Goal: Information Seeking & Learning: Learn about a topic

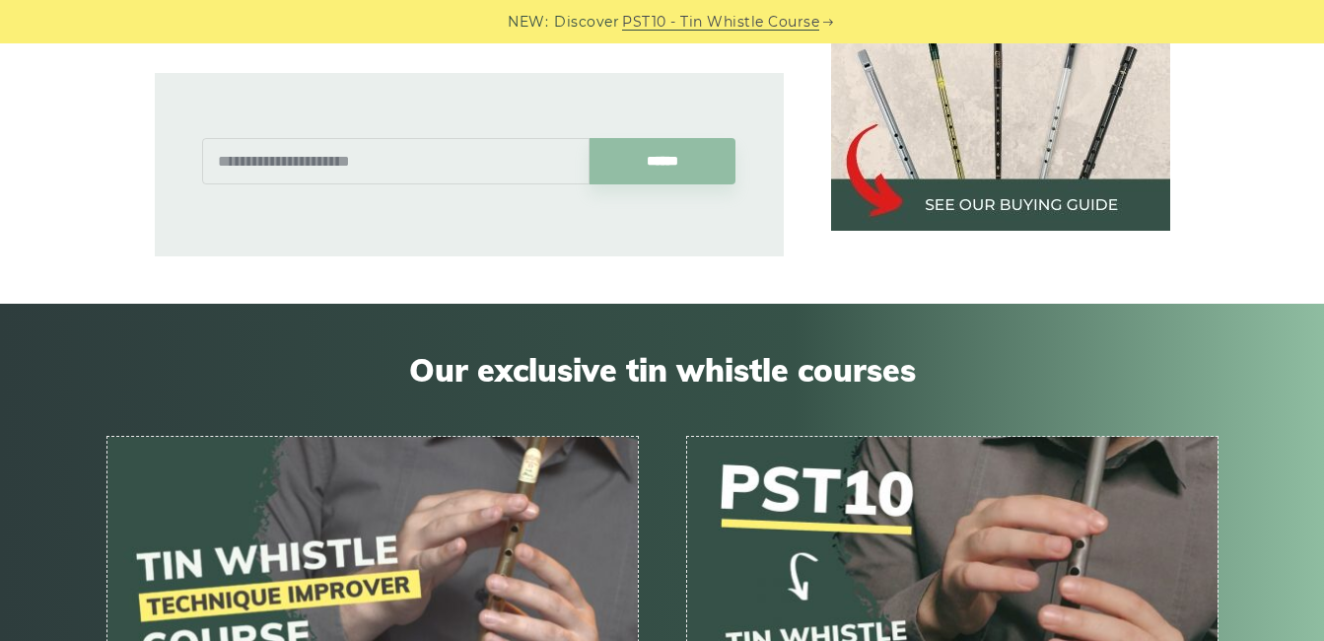
scroll to position [1281, 0]
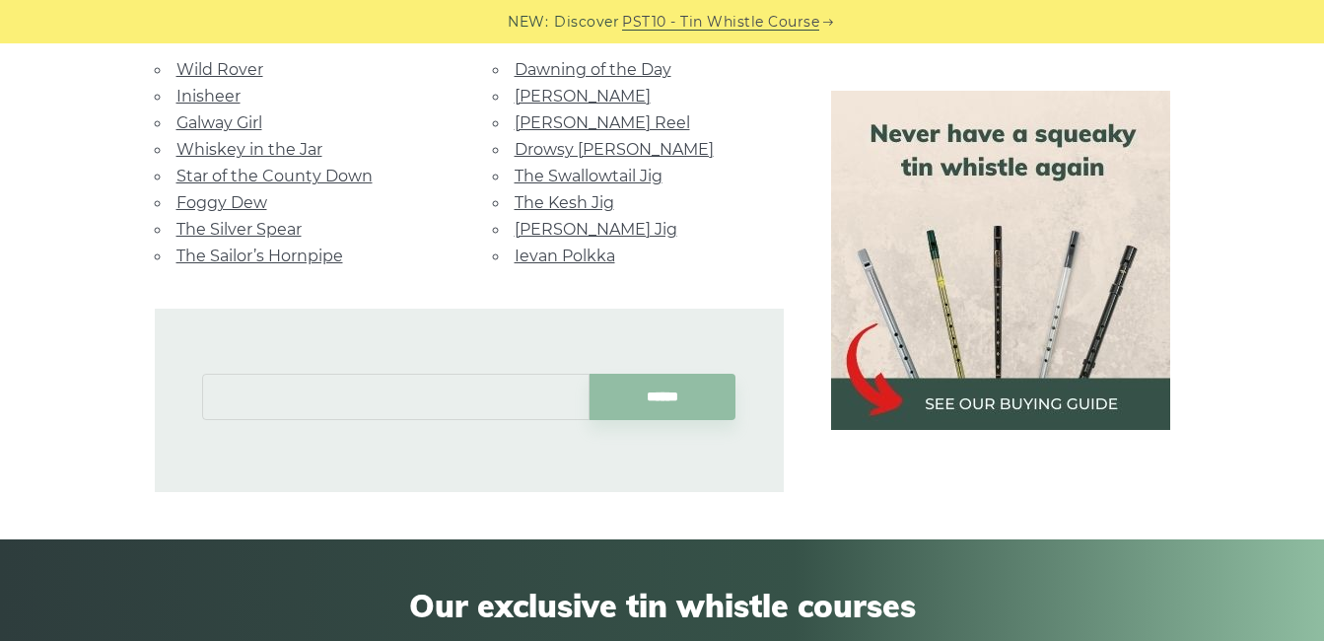
click at [389, 381] on input "text" at bounding box center [395, 397] width 387 height 46
drag, startPoint x: 384, startPoint y: 381, endPoint x: 168, endPoint y: 361, distance: 217.8
click at [171, 363] on div "**********" at bounding box center [469, 400] width 629 height 183
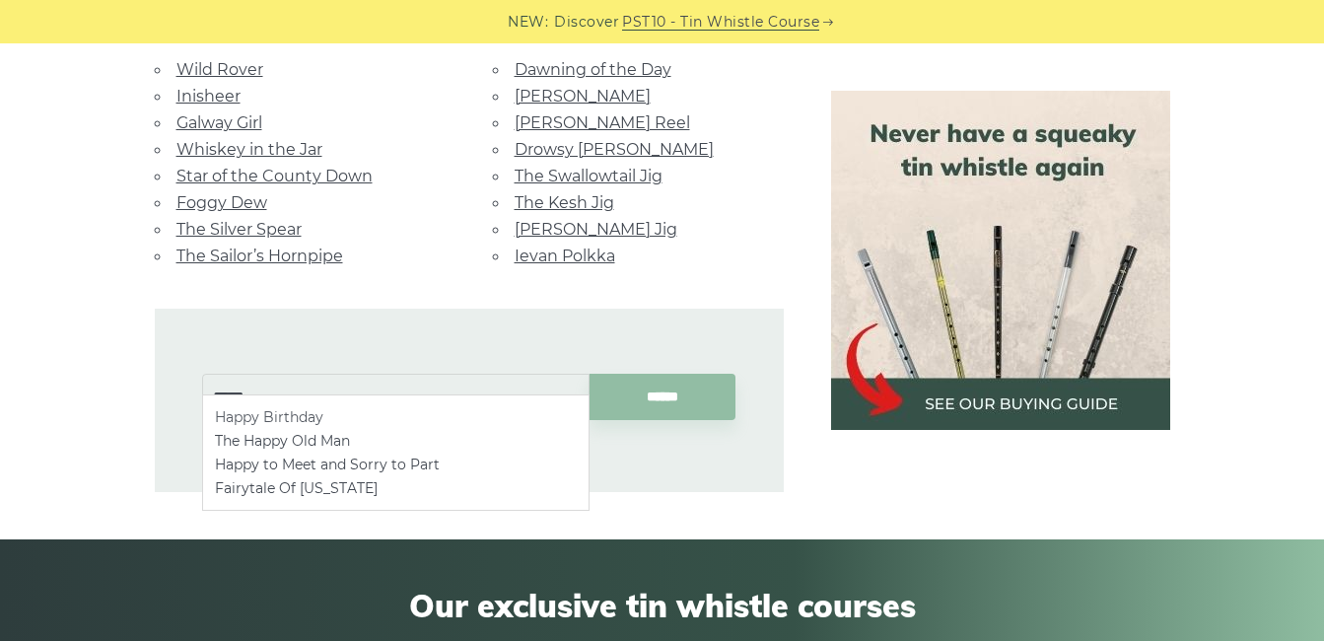
click at [328, 417] on li "Happy Birthday" at bounding box center [396, 417] width 362 height 24
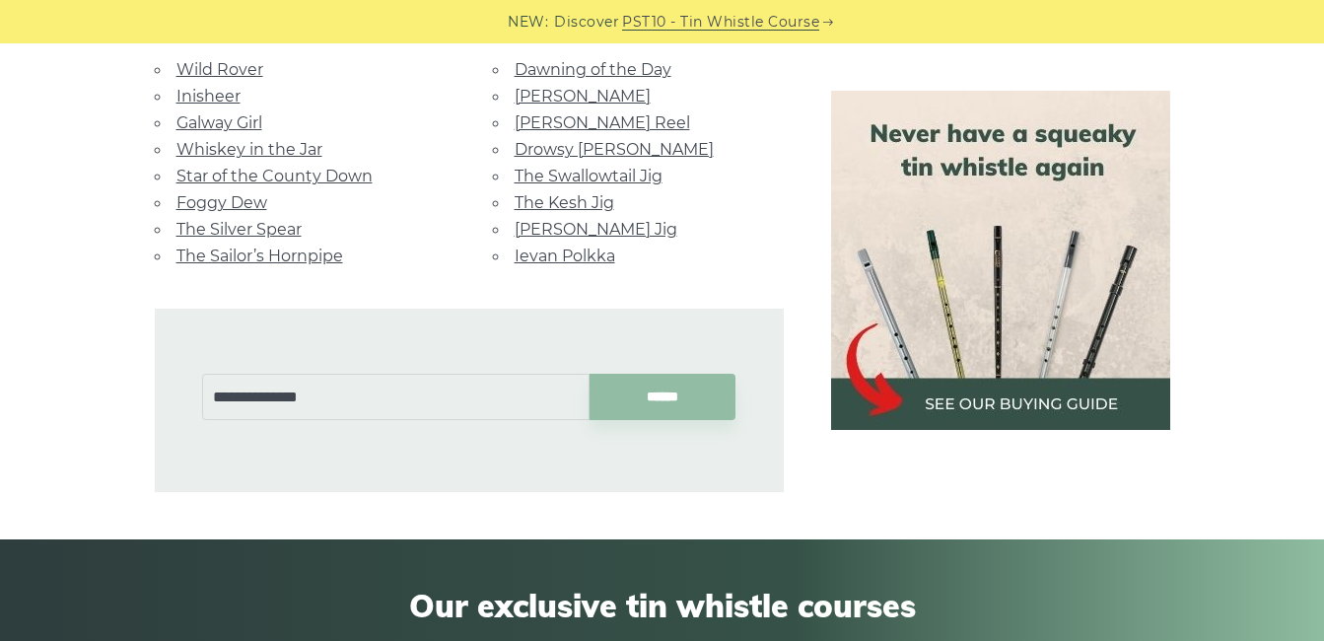
type input "**********"
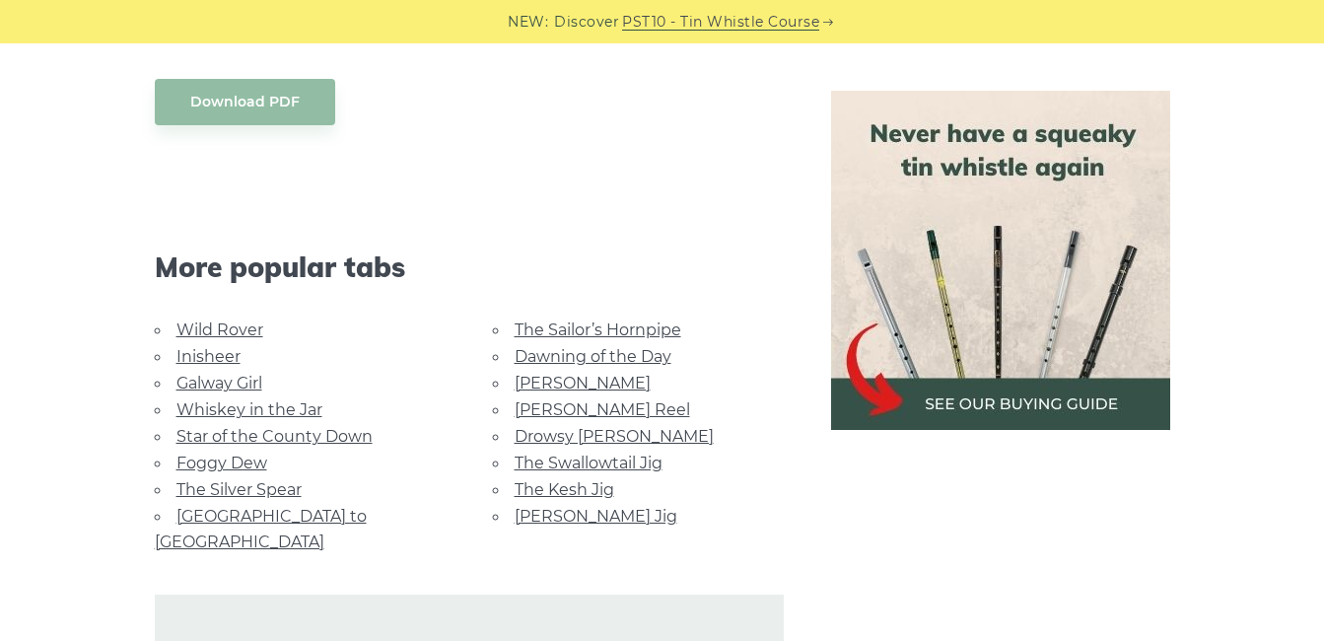
scroll to position [1084, 0]
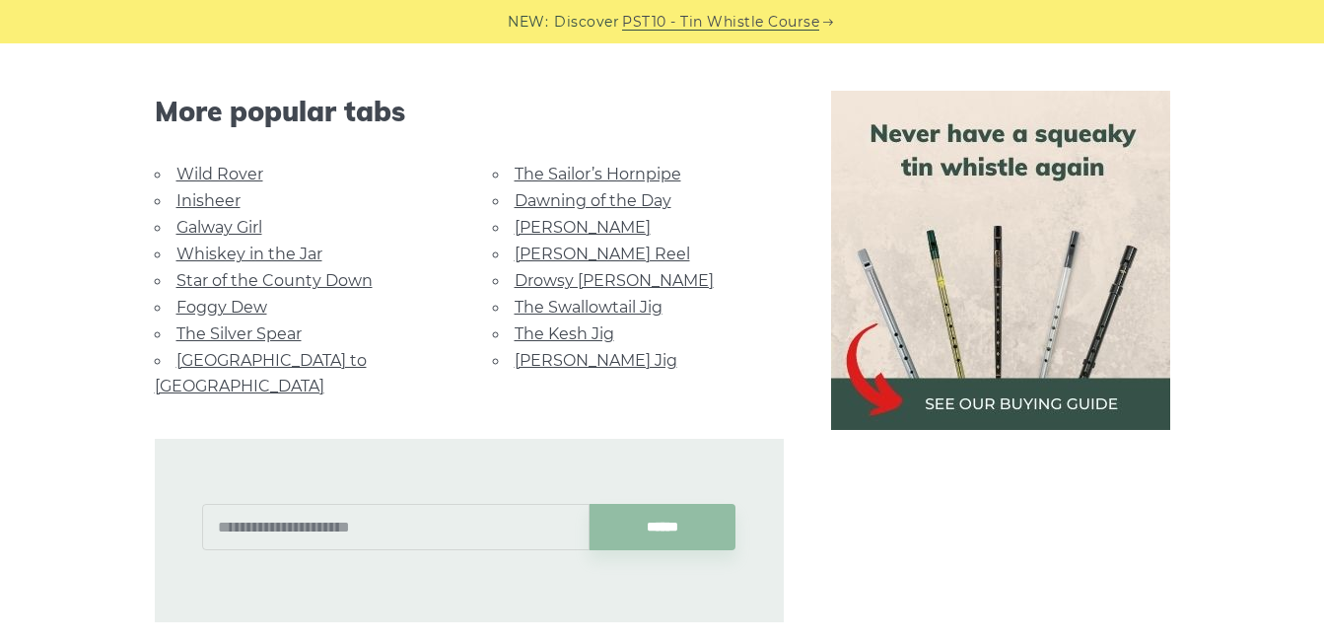
click at [315, 274] on link "Star of the County Down" at bounding box center [274, 280] width 196 height 19
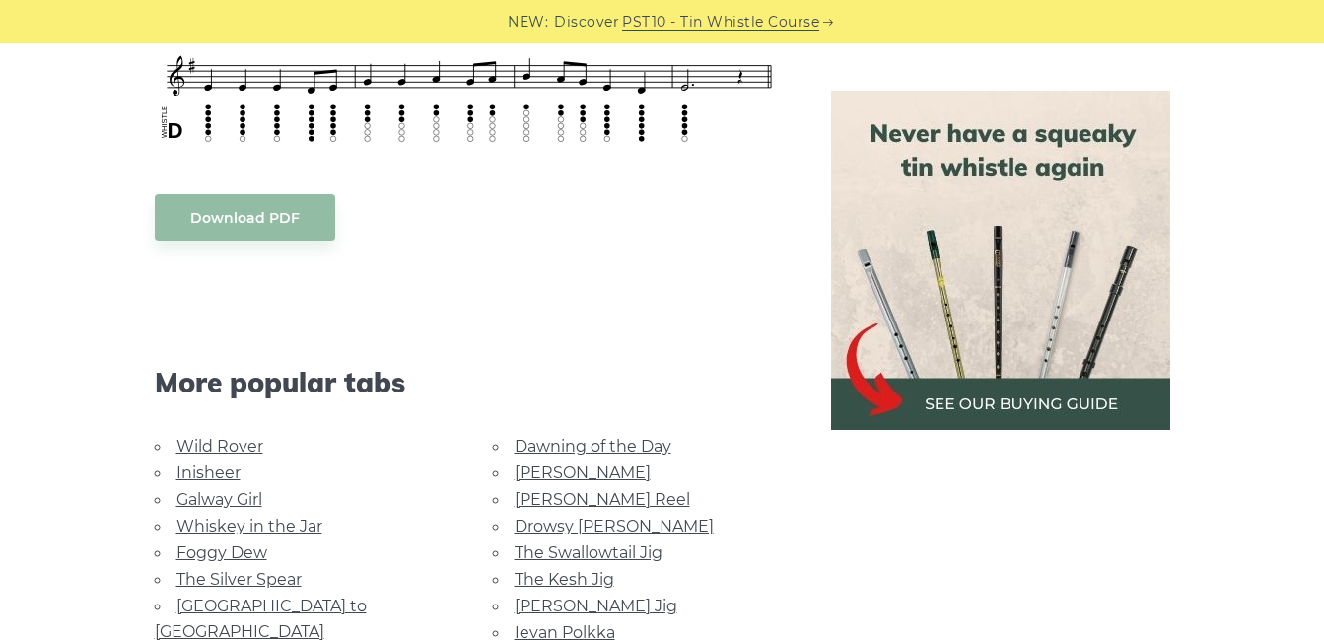
scroll to position [1084, 0]
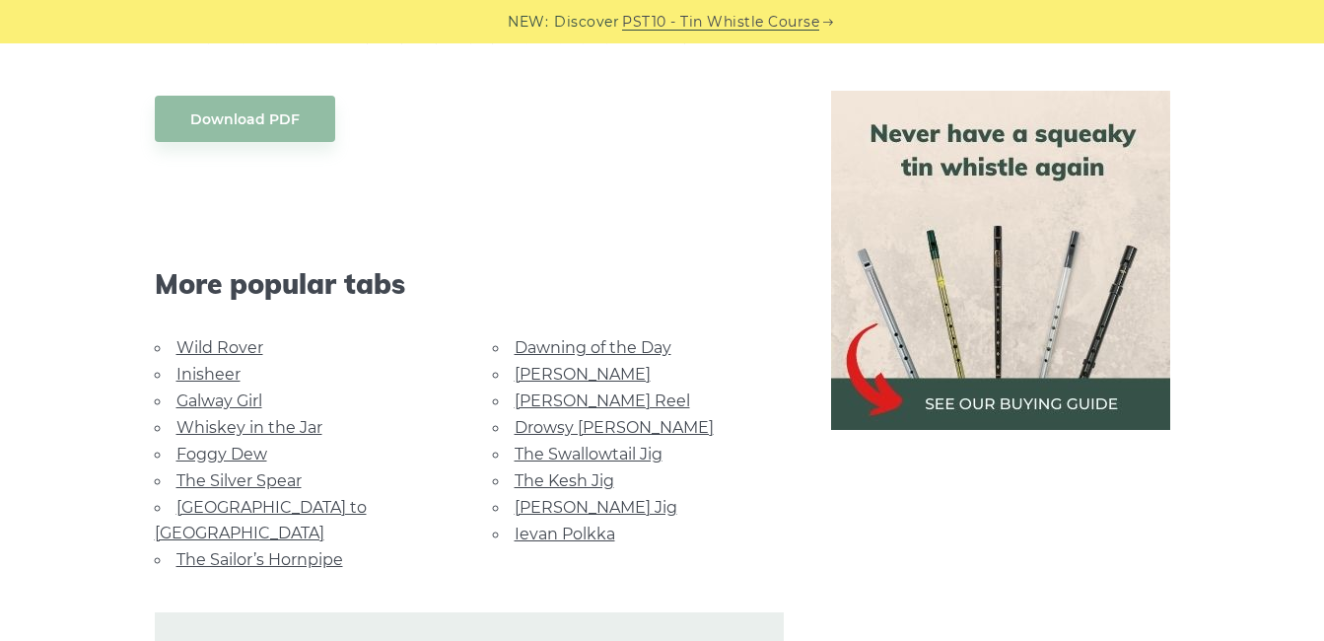
click at [331, 507] on link "[GEOGRAPHIC_DATA] to [GEOGRAPHIC_DATA]" at bounding box center [261, 520] width 212 height 44
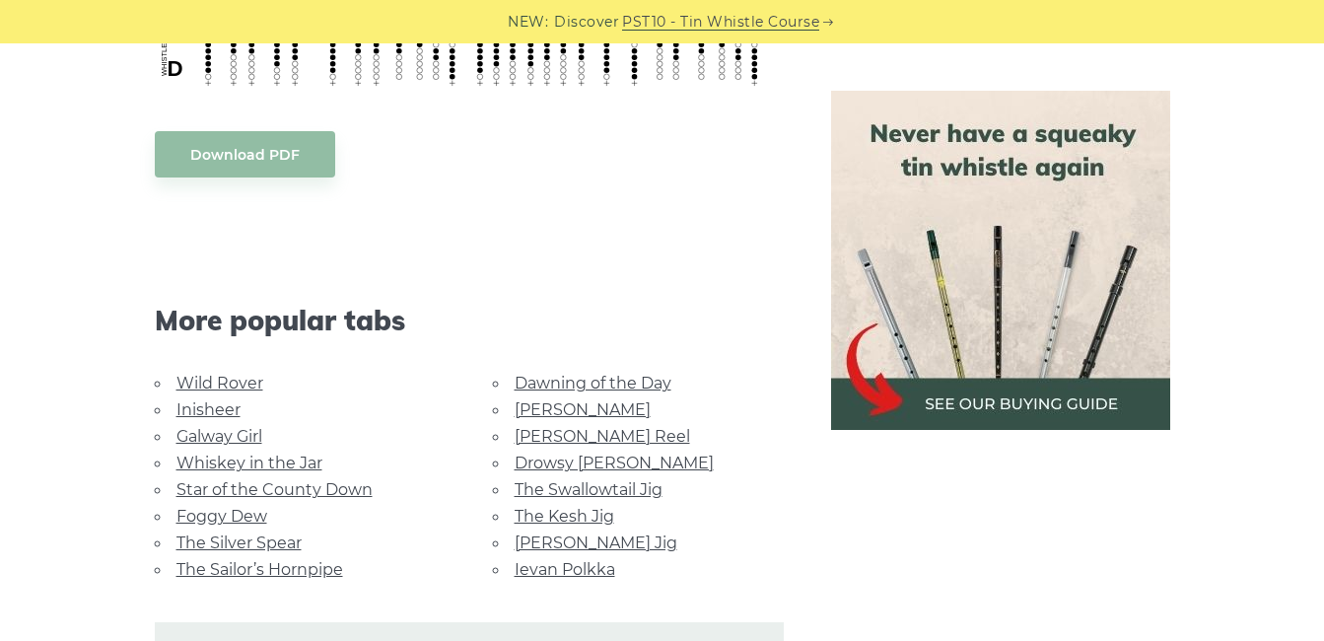
scroll to position [1281, 0]
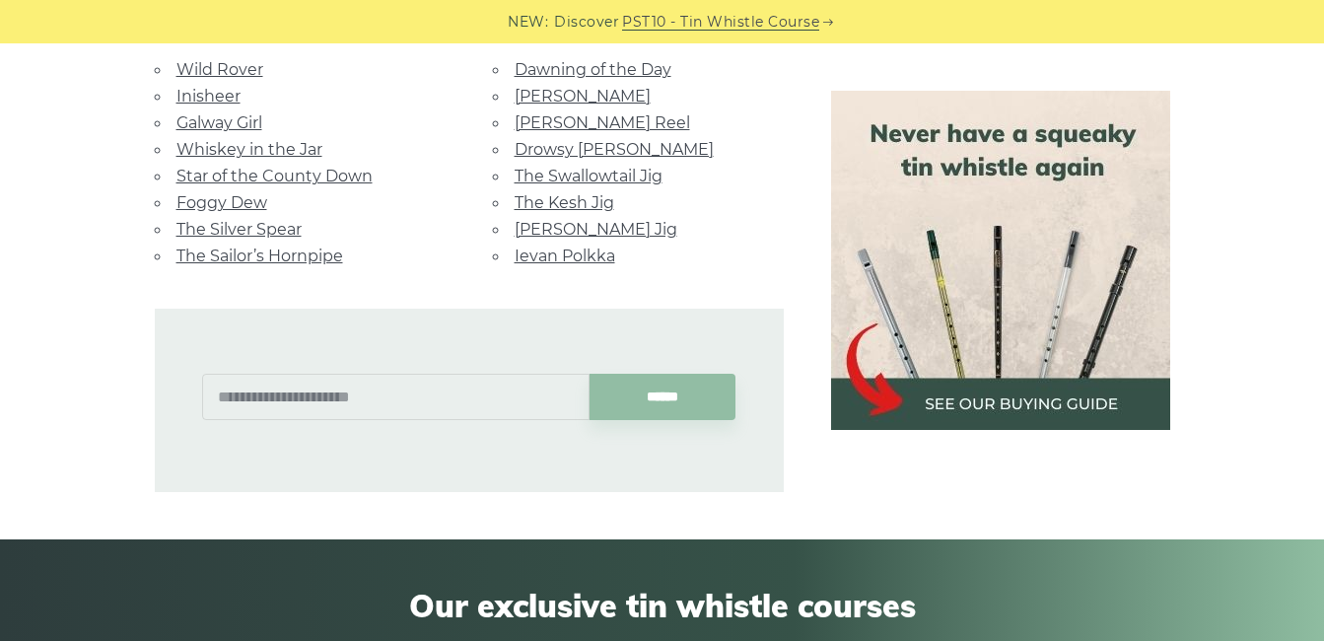
click at [226, 193] on link "Foggy Dew" at bounding box center [221, 202] width 91 height 19
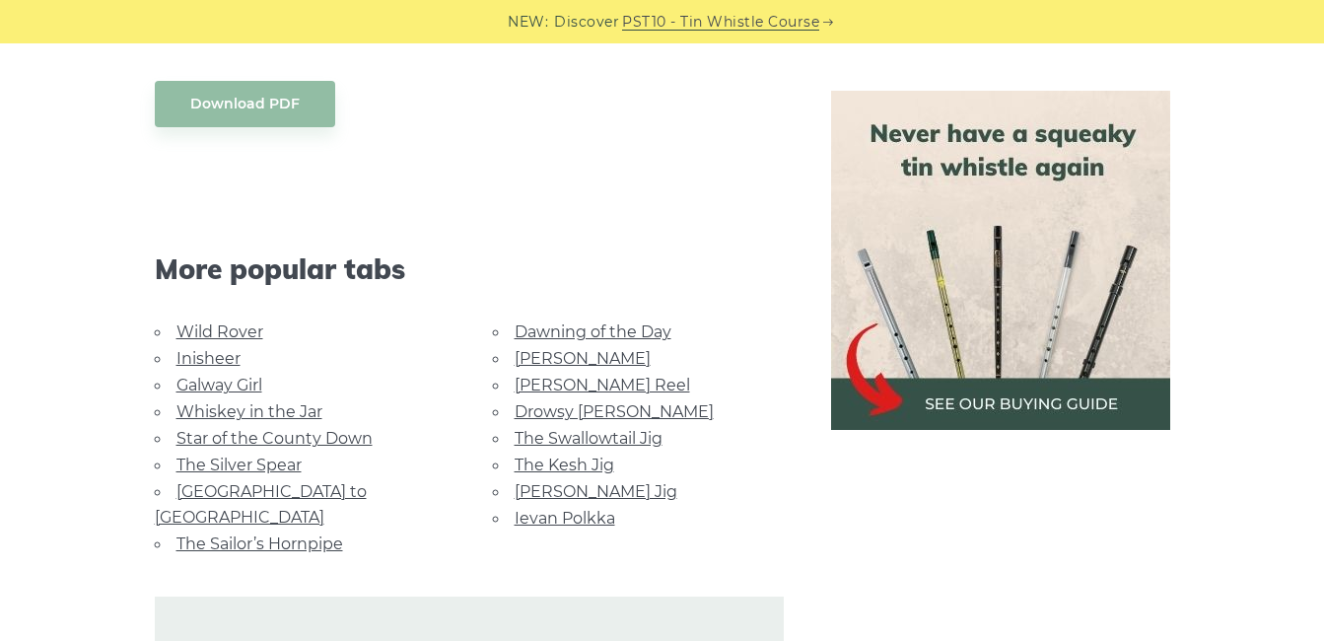
scroll to position [1281, 0]
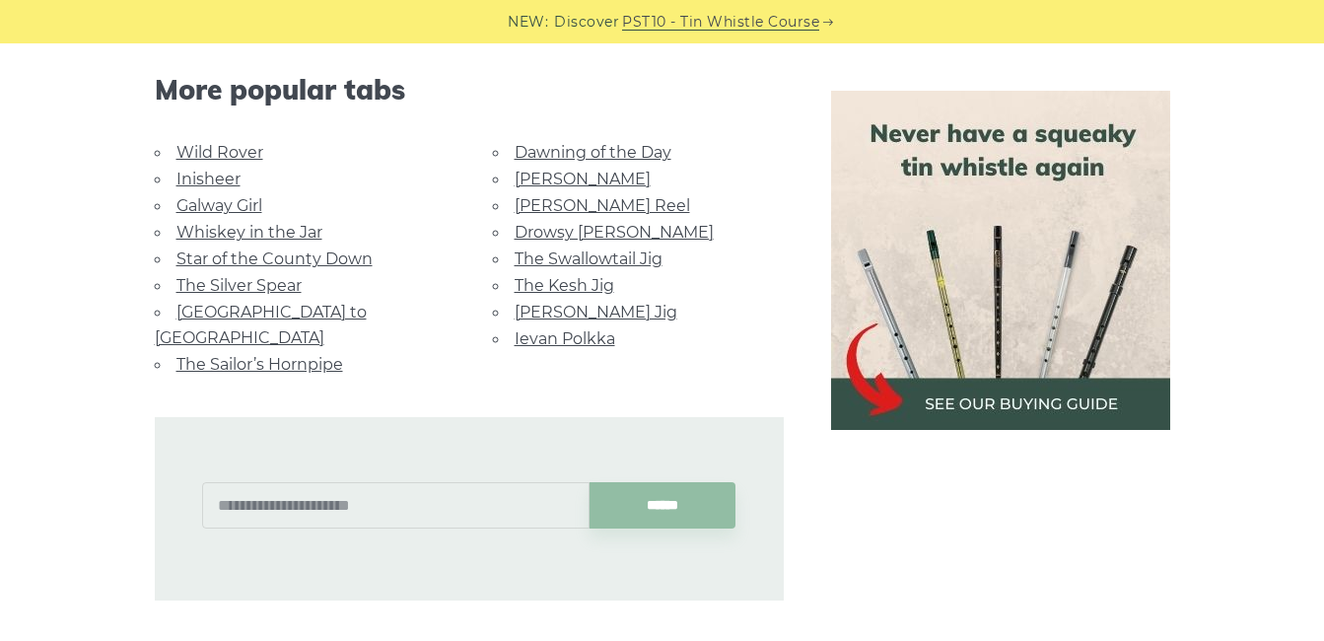
click at [252, 236] on link "Whiskey in the Jar" at bounding box center [249, 232] width 146 height 19
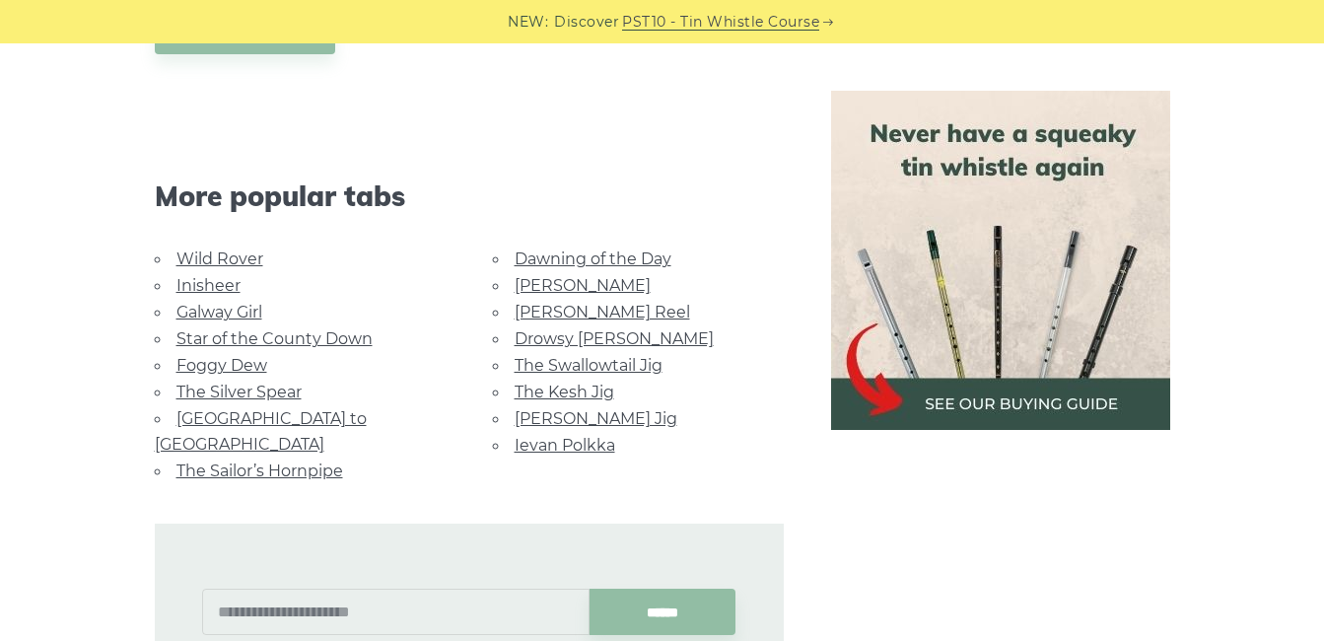
scroll to position [1183, 0]
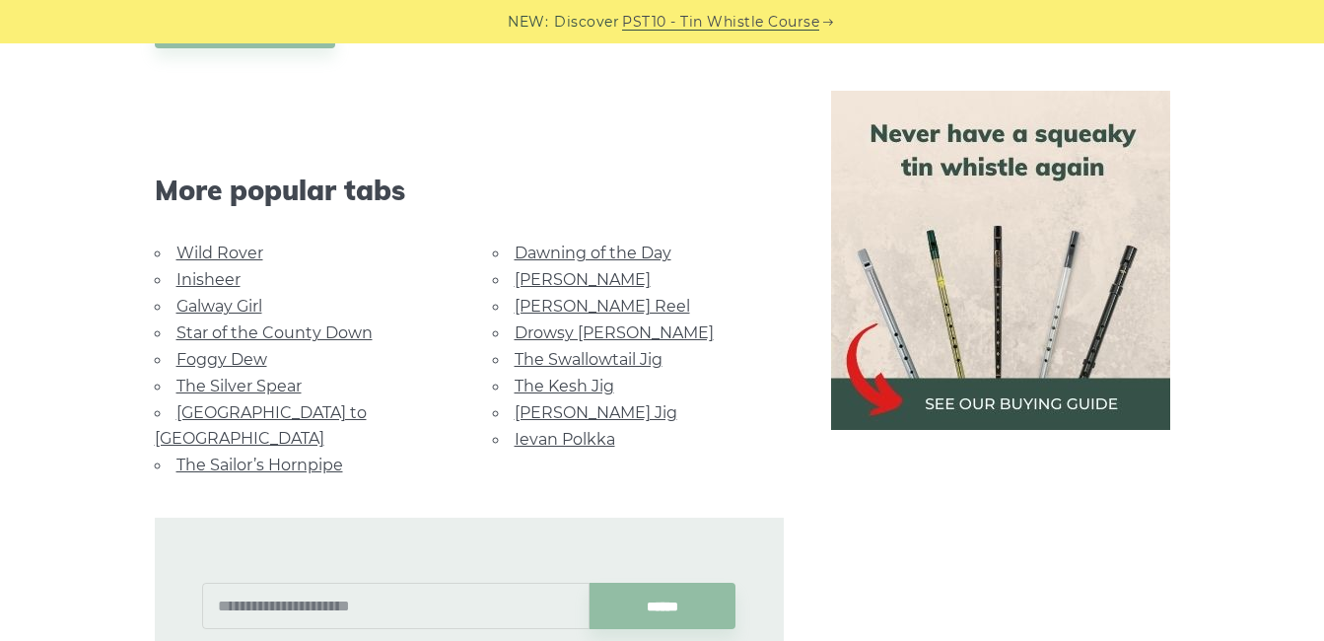
click at [625, 360] on link "The Swallowtail Jig" at bounding box center [589, 359] width 148 height 19
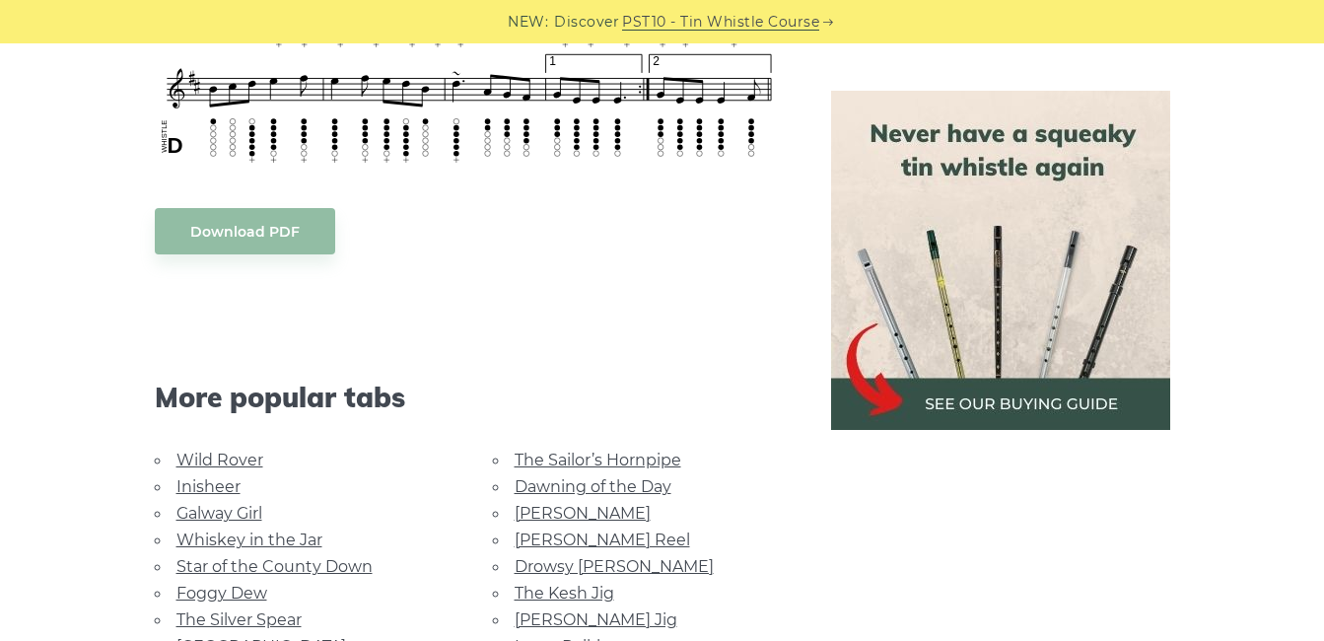
scroll to position [1774, 0]
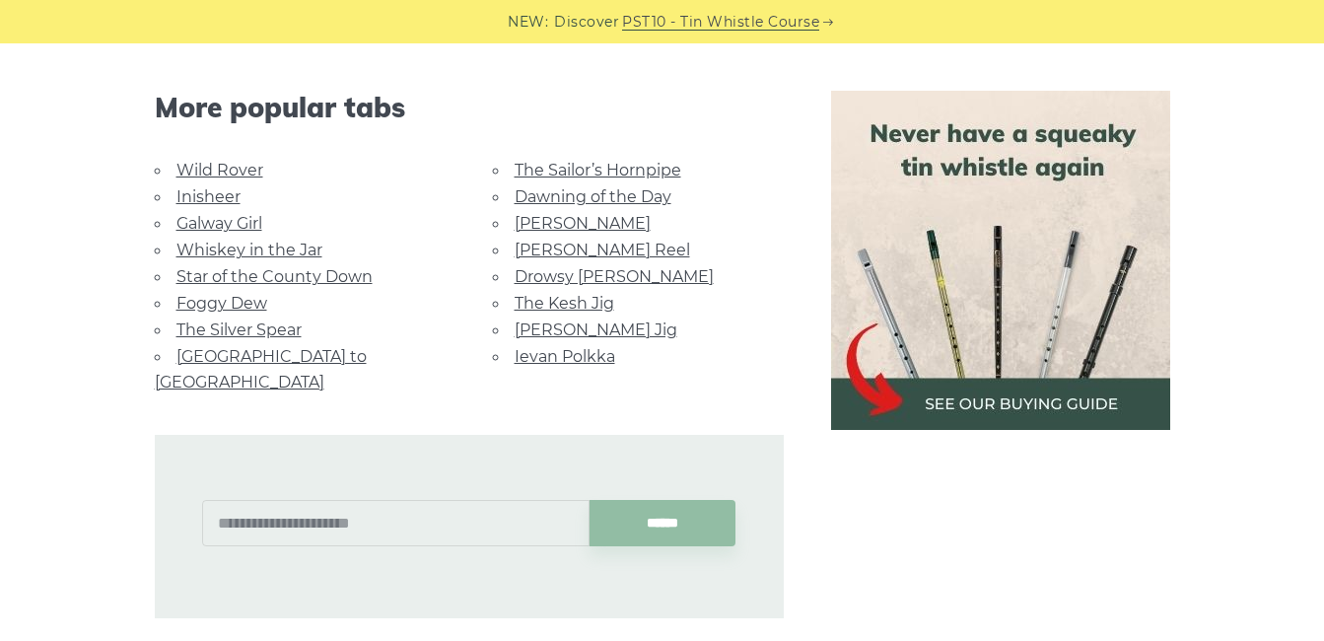
click at [213, 165] on link "Wild Rover" at bounding box center [219, 170] width 87 height 19
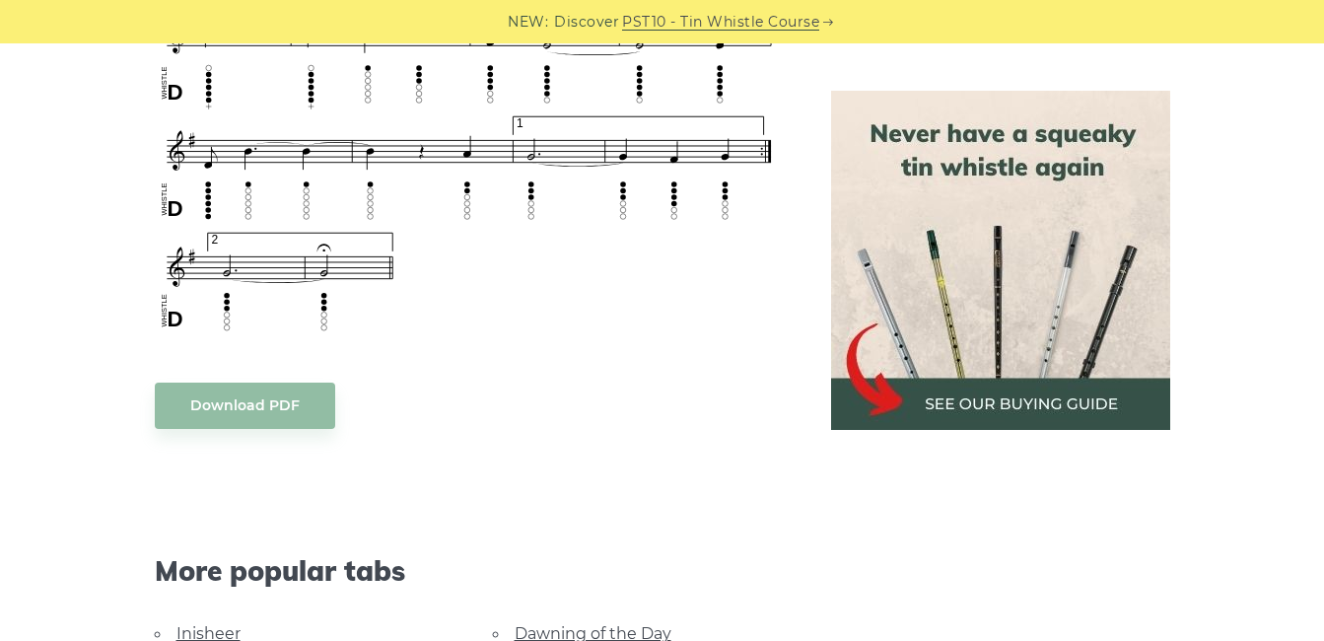
scroll to position [1774, 0]
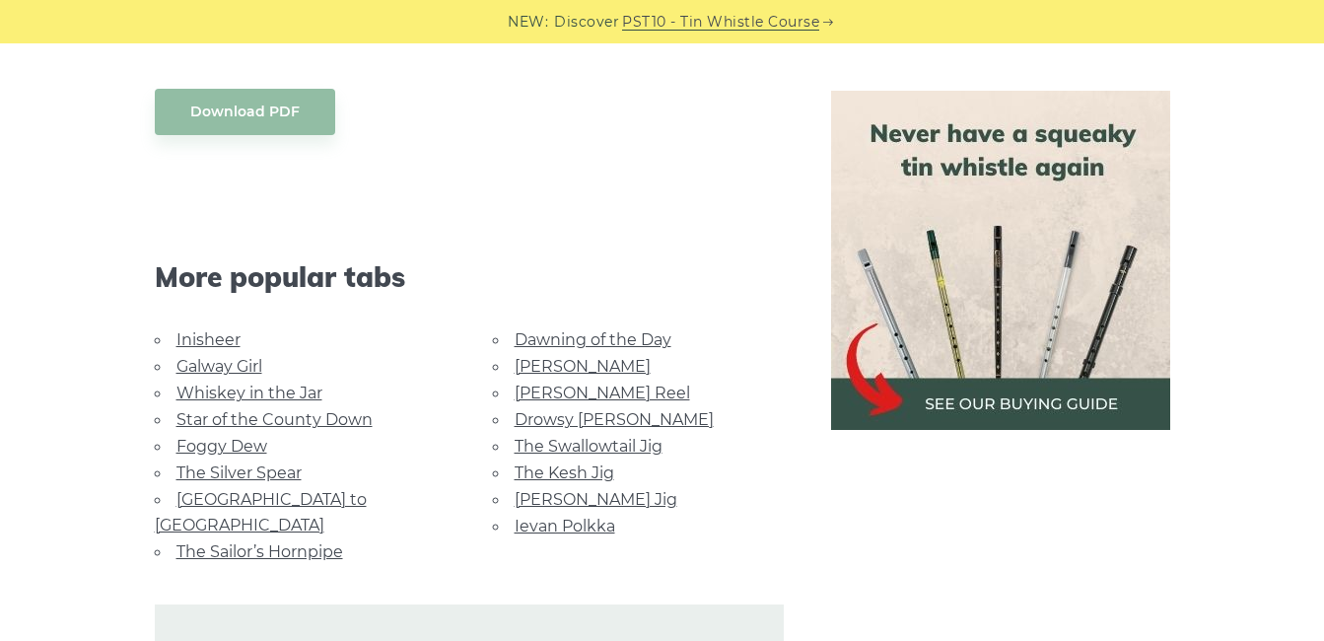
click at [314, 429] on li "Star of the County Down" at bounding box center [300, 419] width 291 height 27
click at [313, 423] on link "Star of the County Down" at bounding box center [274, 419] width 196 height 19
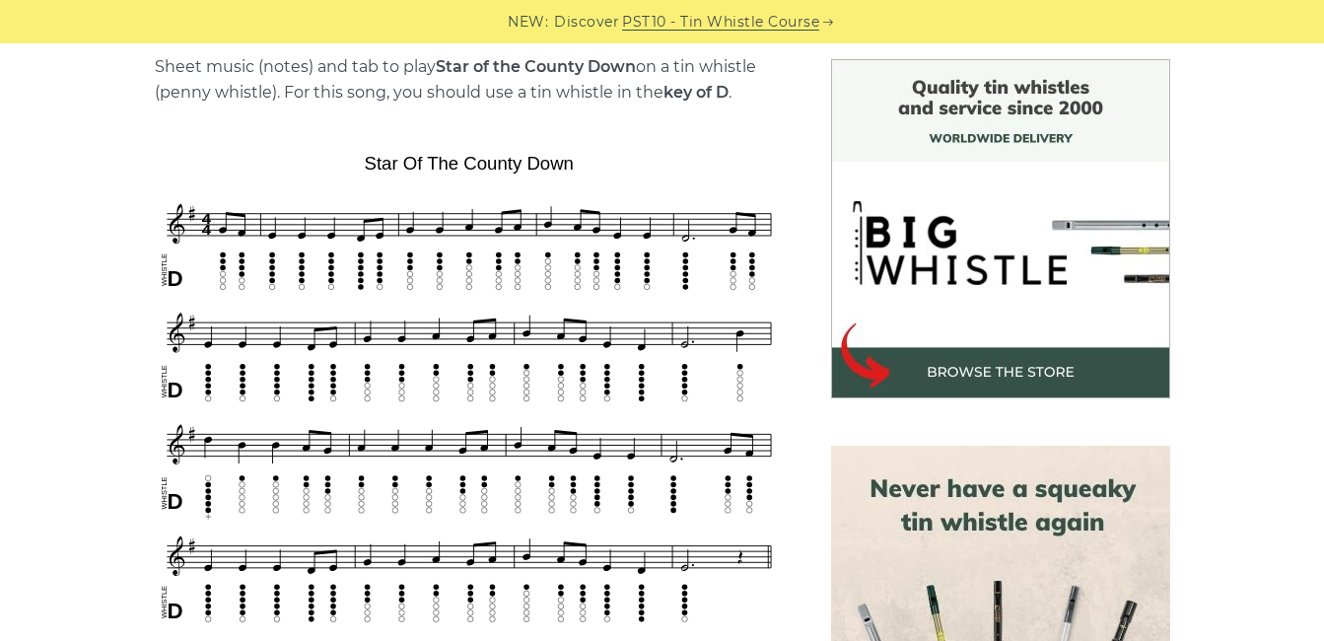
scroll to position [591, 0]
